Goal: Learn about a topic: Learn about a topic

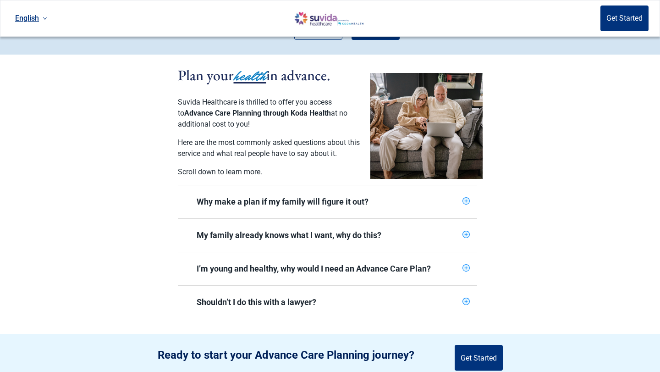
scroll to position [176, 0]
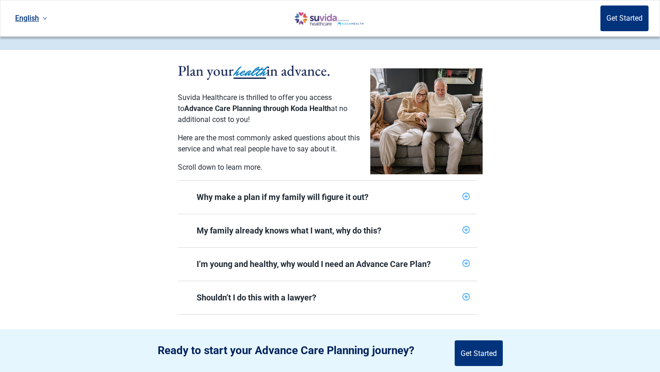
click at [384, 192] on div "Why make a plan if my family will figure it out?" at bounding box center [328, 197] width 262 height 11
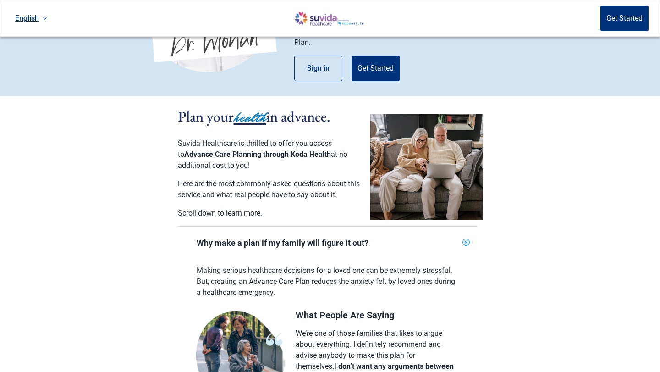
scroll to position [0, 0]
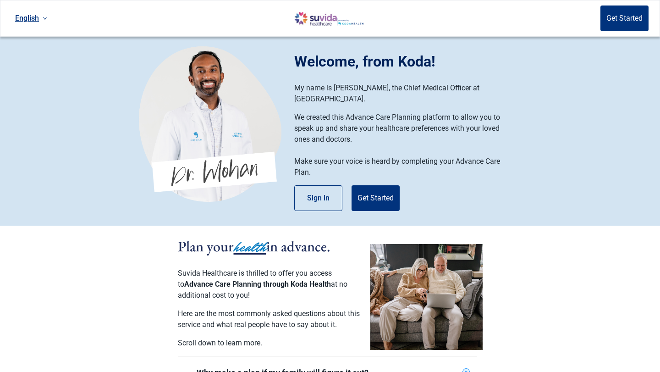
click at [384, 190] on button "Get Started" at bounding box center [376, 198] width 48 height 26
click at [313, 25] on img at bounding box center [326, 18] width 94 height 15
click at [311, 20] on img at bounding box center [326, 18] width 94 height 15
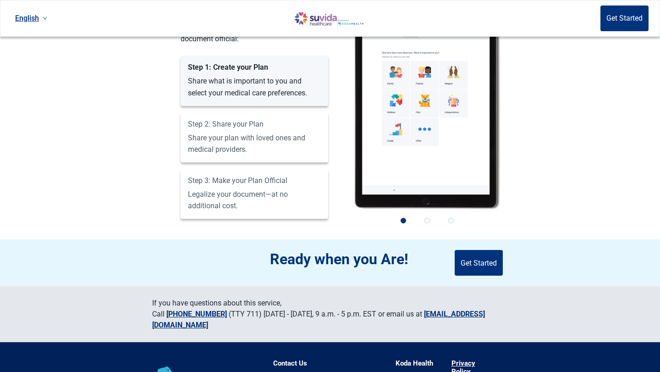
scroll to position [655, 0]
